Goal: Task Accomplishment & Management: Manage account settings

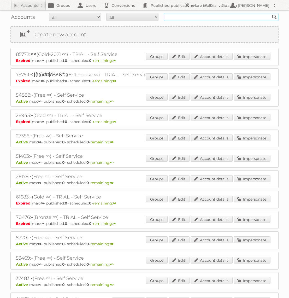
click at [205, 19] on input "text" at bounding box center [221, 17] width 115 height 8
type input "Action PIA"
click at [270, 13] on input "Search" at bounding box center [274, 17] width 8 height 8
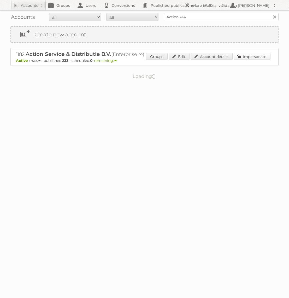
click at [238, 57] on link "Impersonate" at bounding box center [252, 56] width 37 height 7
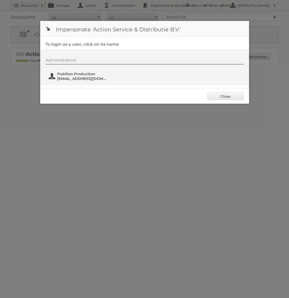
click at [97, 78] on span "[EMAIL_ADDRESS][DOMAIN_NAME]" at bounding box center [82, 78] width 51 height 5
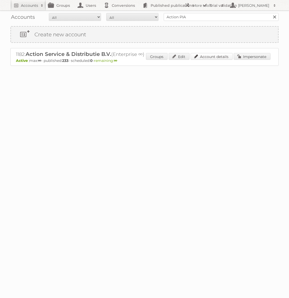
click at [203, 57] on link "Account details" at bounding box center [212, 56] width 42 height 7
